Goal: Information Seeking & Learning: Learn about a topic

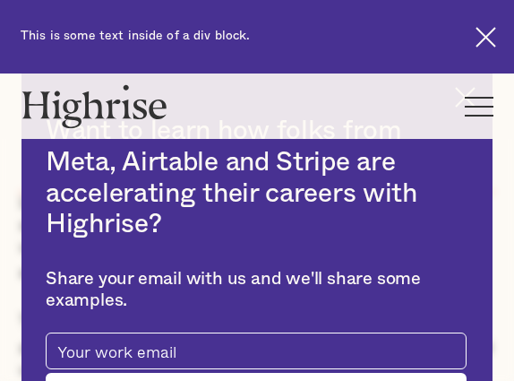
scroll to position [805, 0]
click at [498, 203] on div "Want to learn how folks from Meta, Airtable and Stripe are accelerating their c…" at bounding box center [257, 263] width 514 height 381
click at [489, 33] on img at bounding box center [486, 37] width 21 height 21
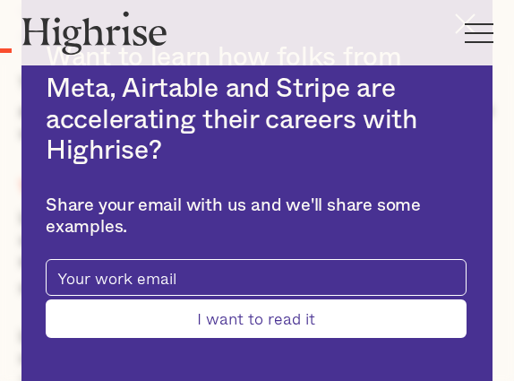
scroll to position [971, 0]
click at [463, 24] on div "How It Works Individuals Programs 1 Highrise Leader A 6-month program to grow l…" at bounding box center [257, 32] width 514 height 65
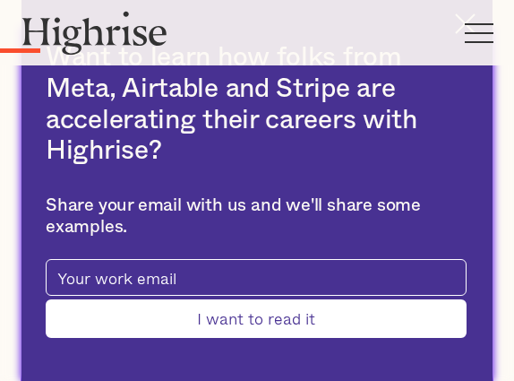
scroll to position [1534, 0]
click at [458, 232] on div "Share your email with us and we'll share some examples." at bounding box center [256, 216] width 421 height 42
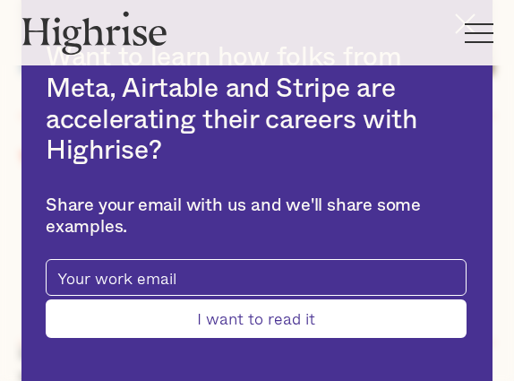
scroll to position [0, 0]
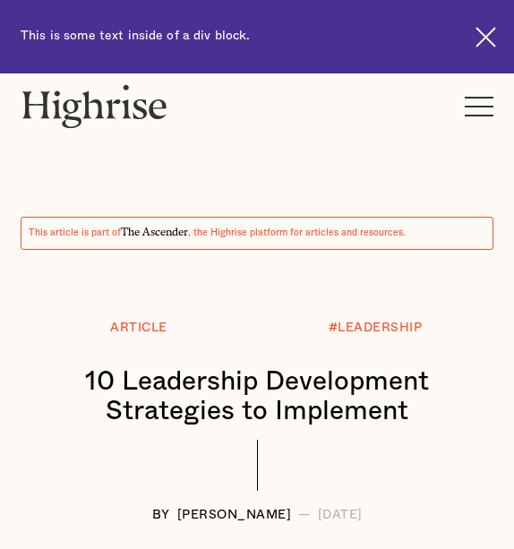
click at [490, 43] on img at bounding box center [486, 37] width 21 height 21
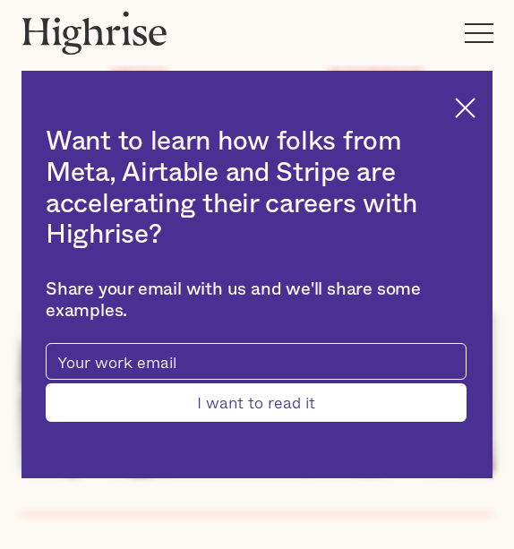
scroll to position [190, 0]
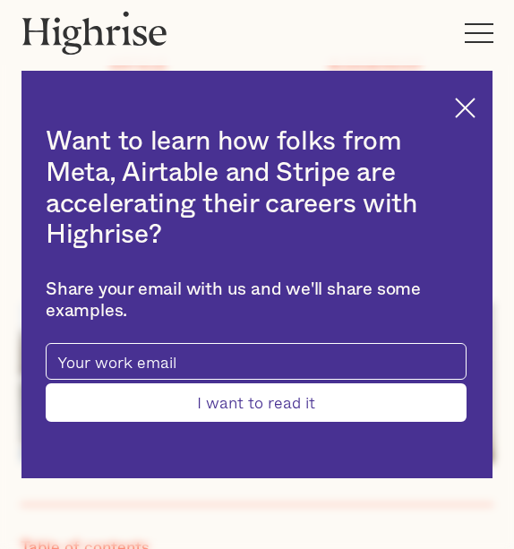
click at [469, 111] on img at bounding box center [465, 108] width 21 height 21
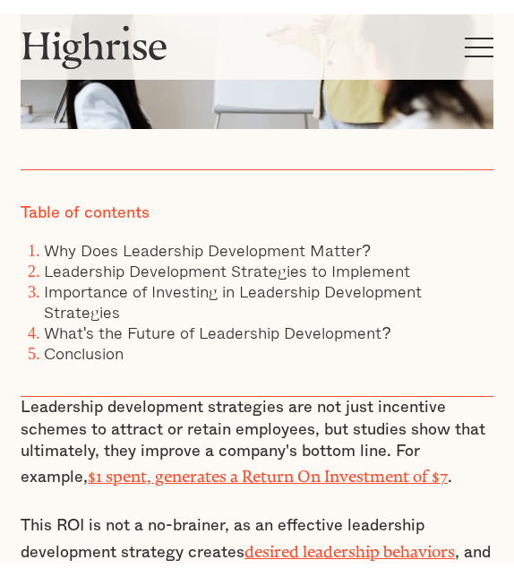
scroll to position [542, 0]
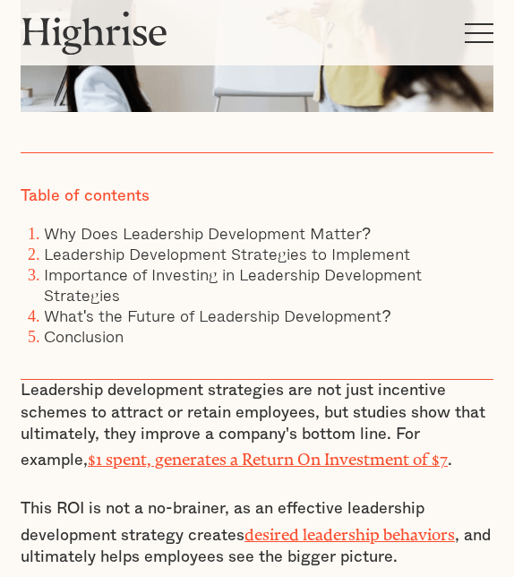
click at [451, 198] on div "Table of contents Why Does Leadership Development Matter? Leadership Developmen…" at bounding box center [257, 266] width 473 height 229
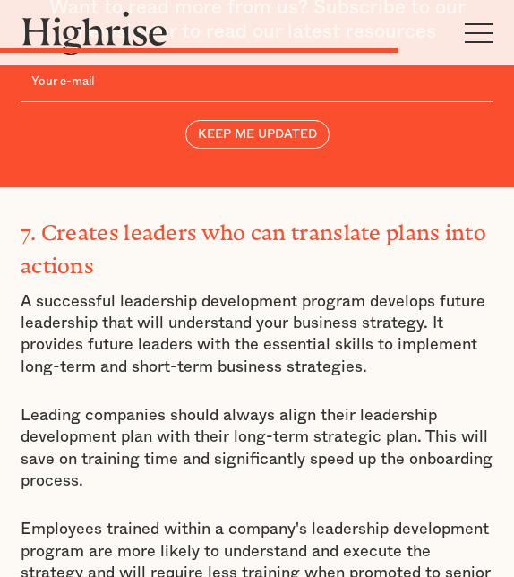
scroll to position [7526, 0]
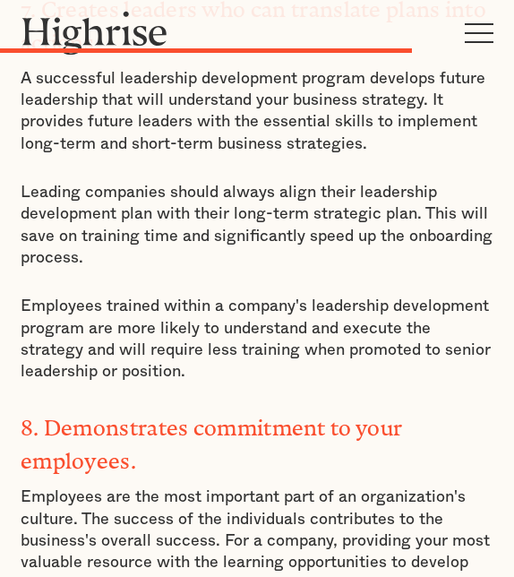
scroll to position [7733, 0]
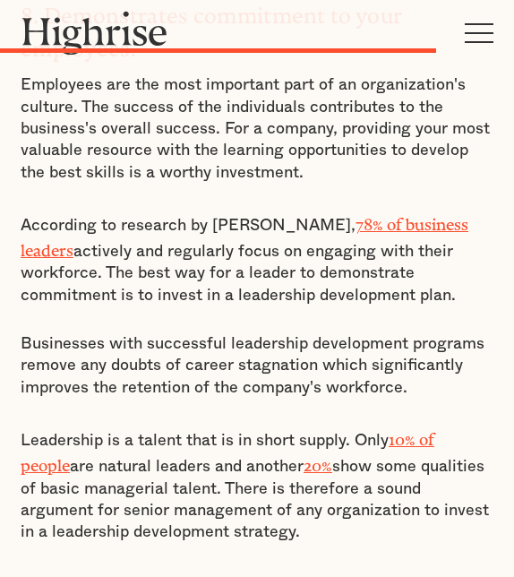
scroll to position [8144, 0]
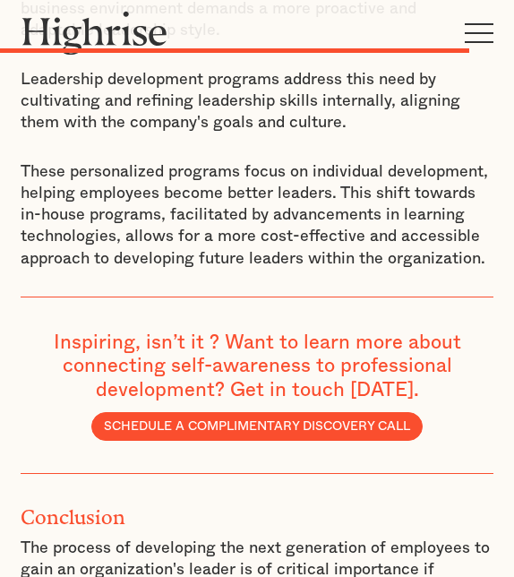
scroll to position [8850, 0]
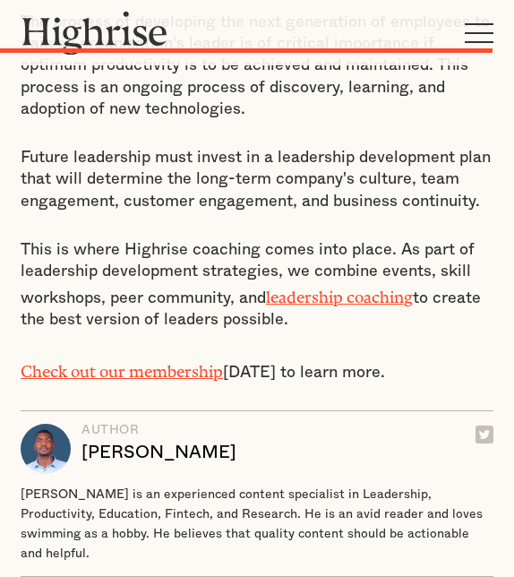
scroll to position [9394, 0]
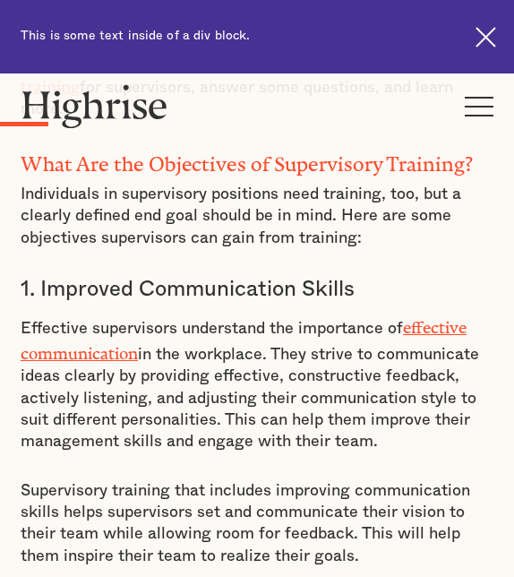
scroll to position [1311, 0]
